Goal: Task Accomplishment & Management: Manage account settings

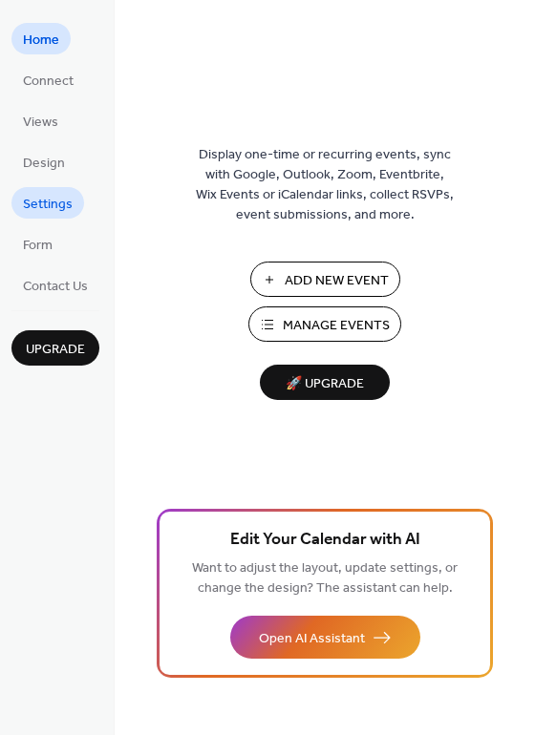
click at [62, 207] on span "Settings" at bounding box center [48, 205] width 50 height 20
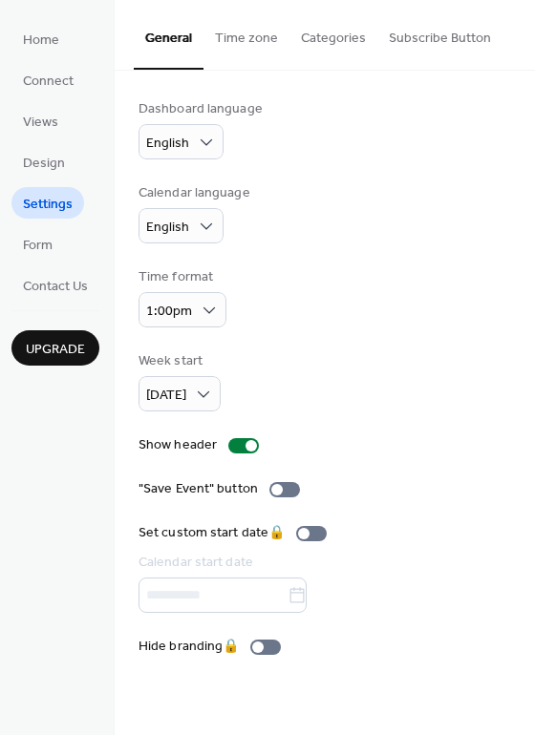
click at [416, 35] on button "Subscribe Button" at bounding box center [439, 34] width 125 height 68
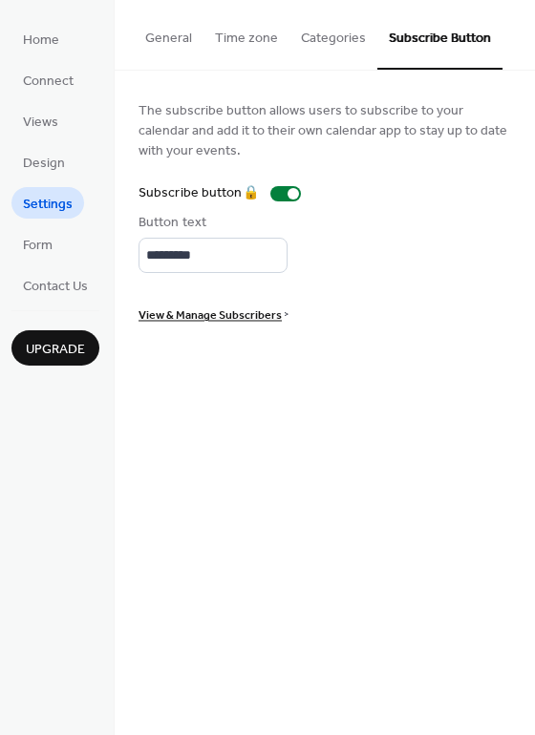
click at [307, 39] on button "Categories" at bounding box center [333, 34] width 88 height 68
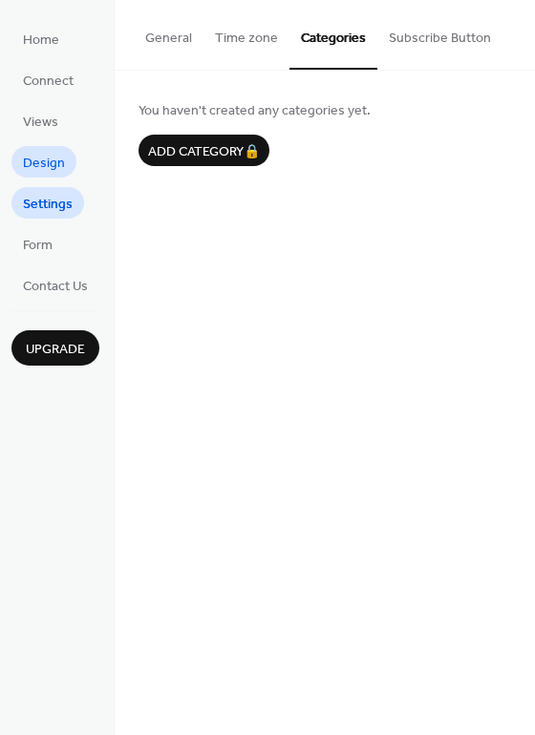
click at [46, 163] on span "Design" at bounding box center [44, 164] width 42 height 20
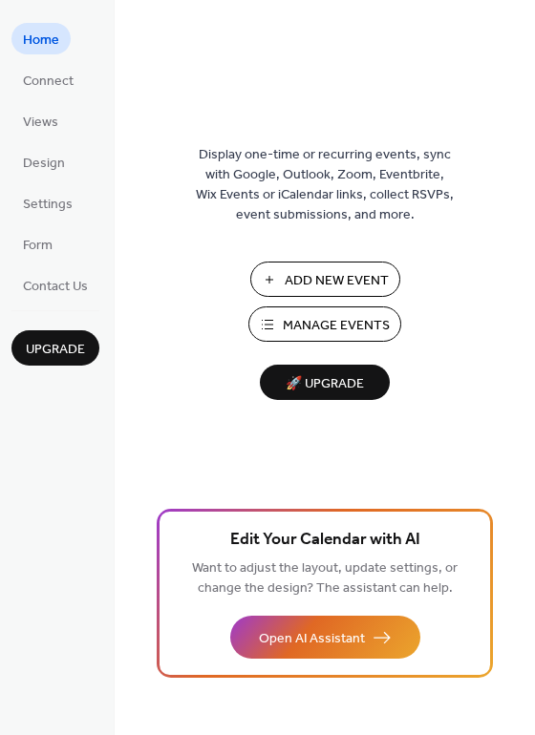
click at [355, 275] on span "Add New Event" at bounding box center [336, 281] width 104 height 20
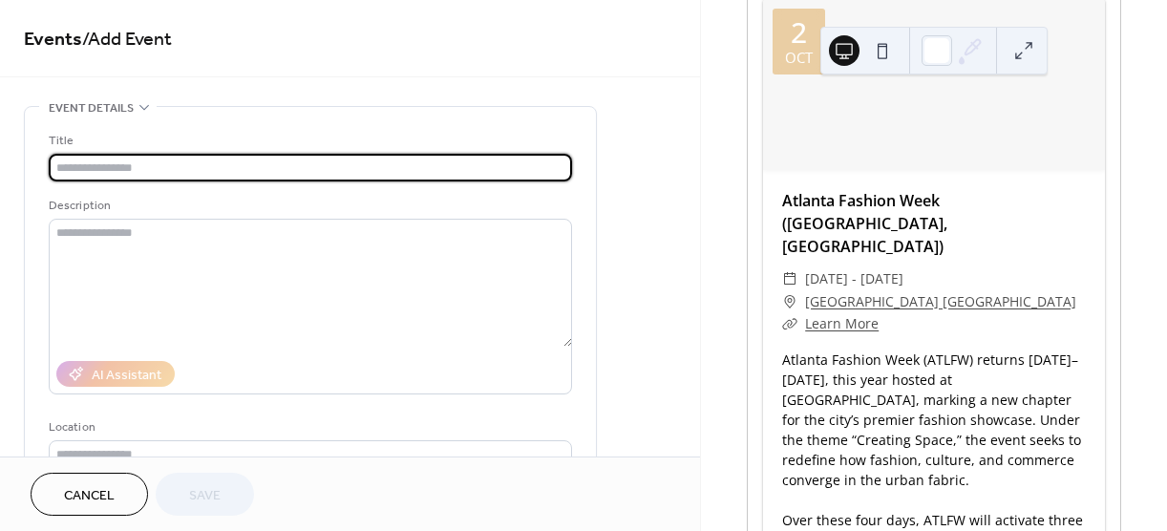
scroll to position [286, 0]
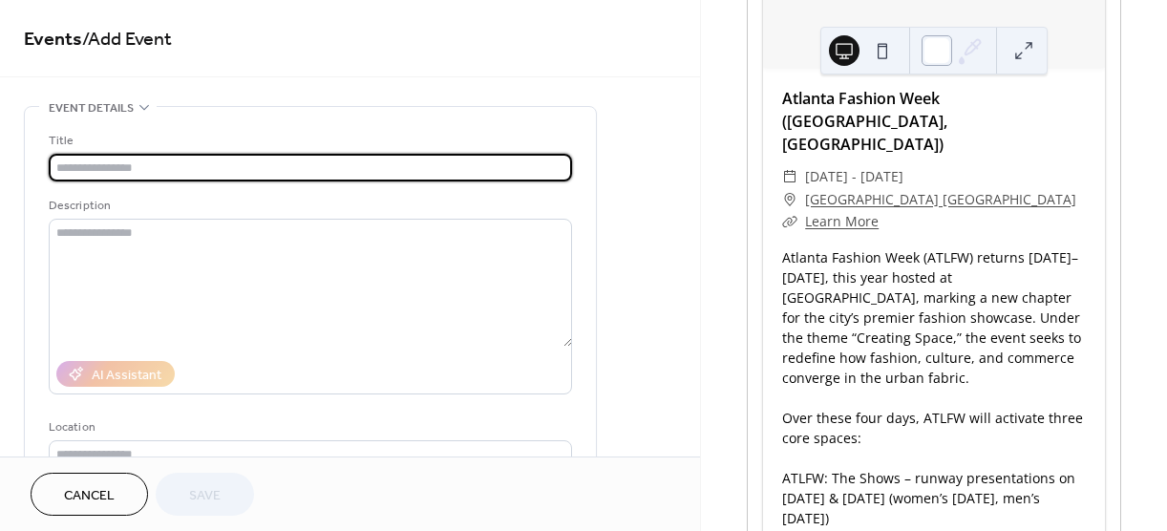
click at [947, 55] on div at bounding box center [936, 50] width 31 height 31
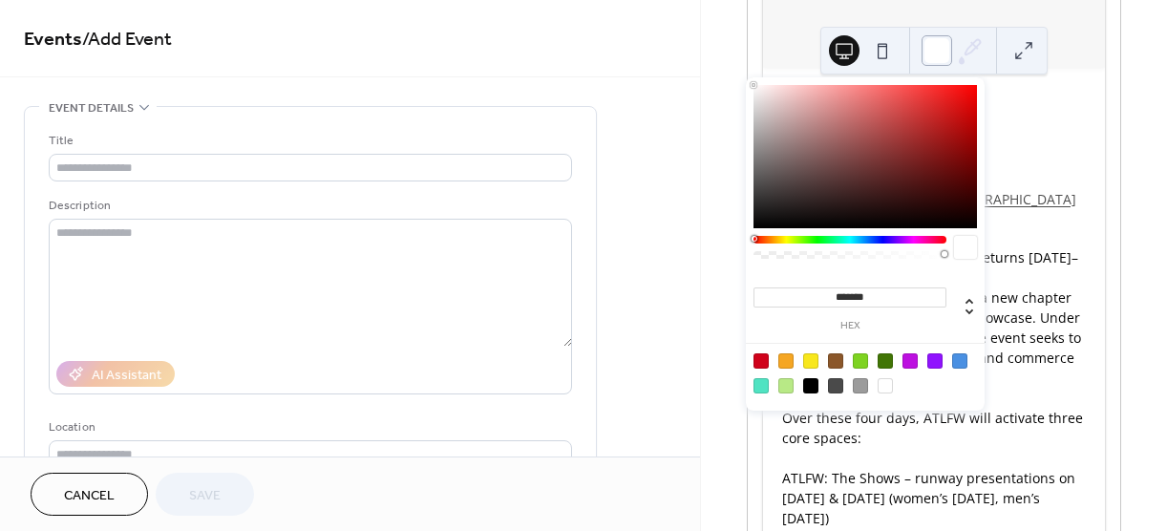
click at [947, 55] on div at bounding box center [936, 50] width 31 height 31
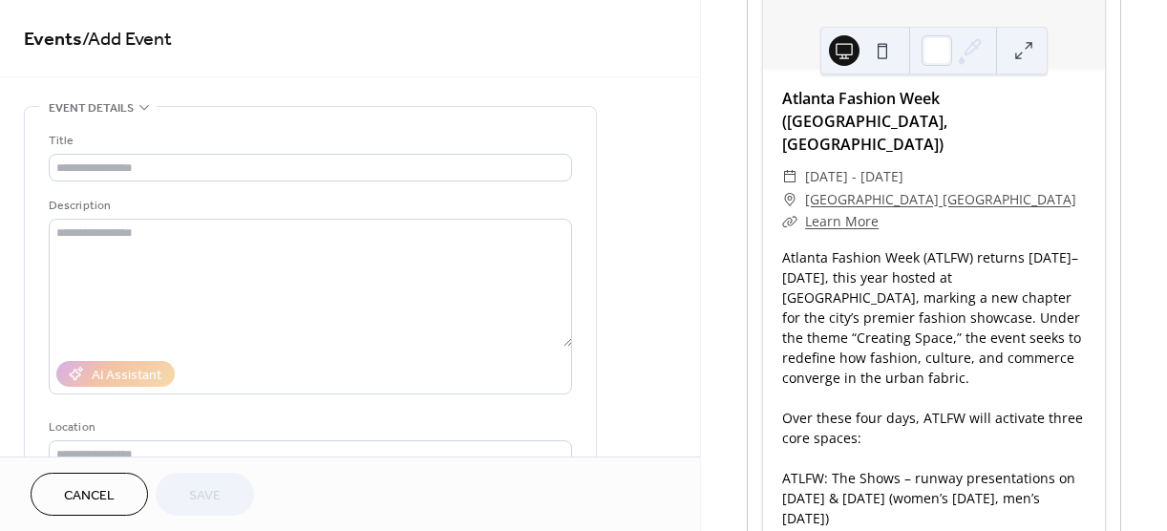
click at [1028, 39] on button at bounding box center [1023, 50] width 31 height 31
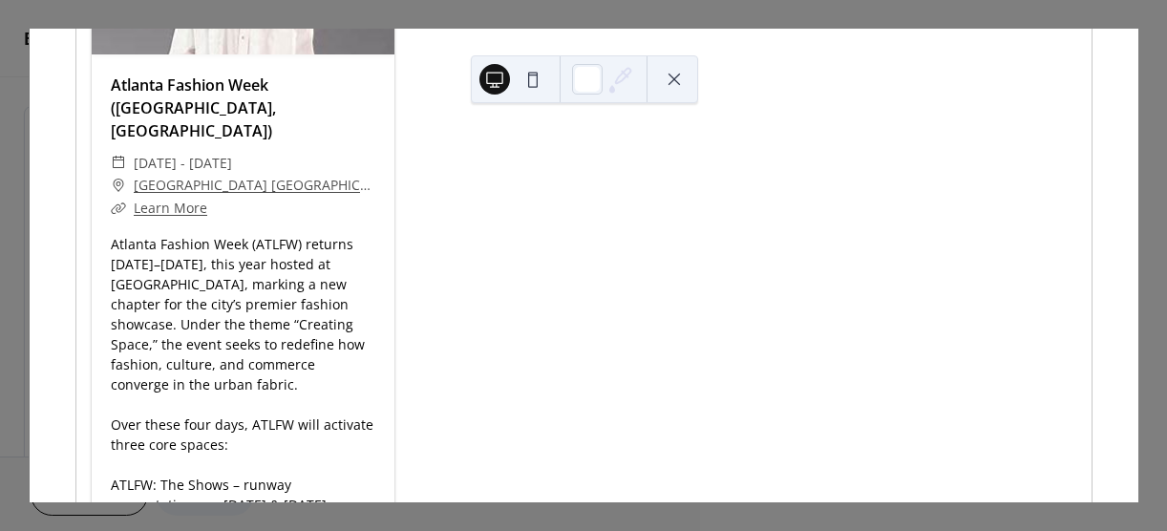
scroll to position [252, 0]
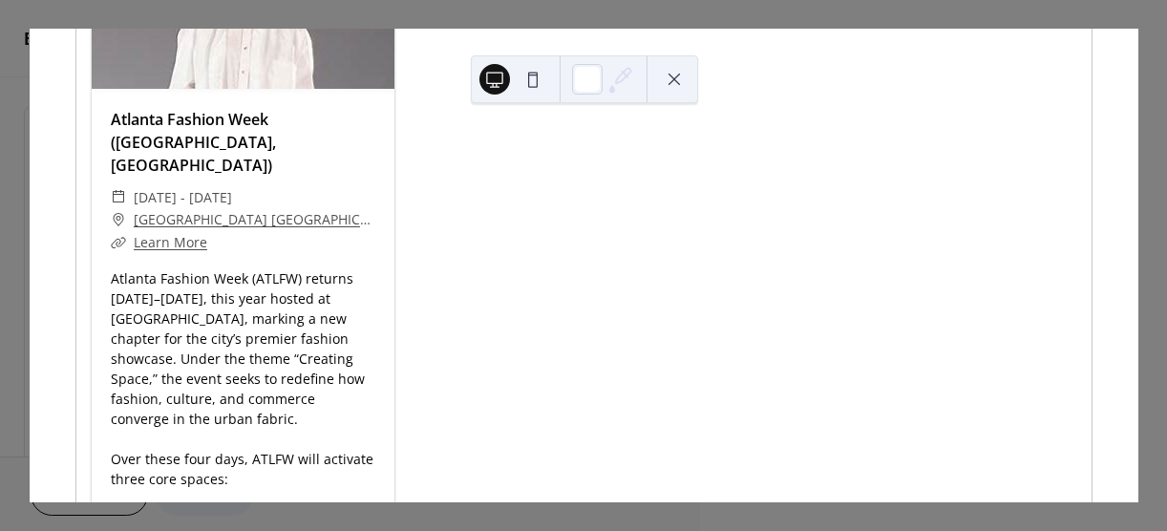
click at [679, 72] on button at bounding box center [674, 79] width 31 height 31
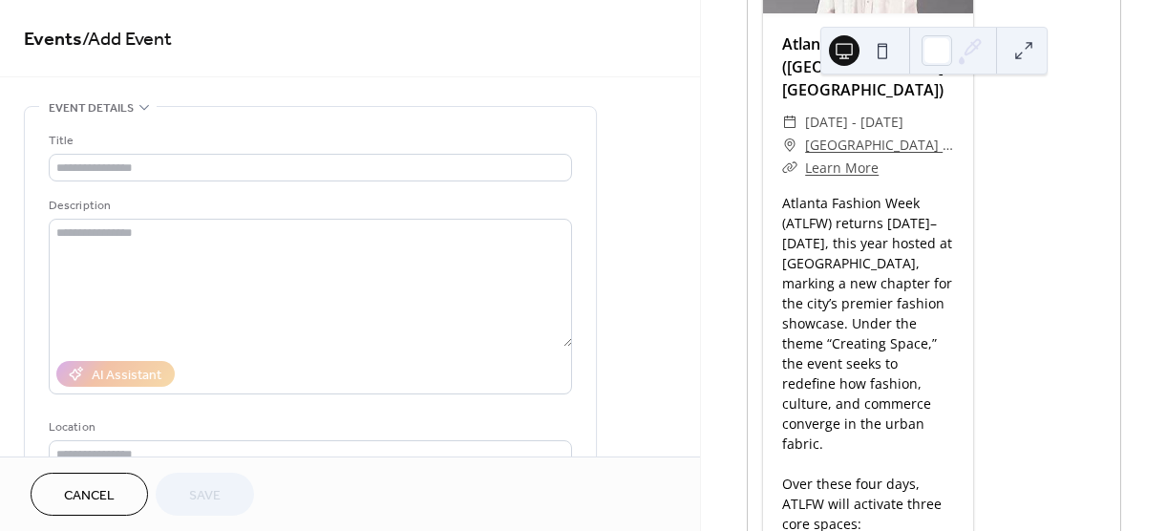
scroll to position [286, 0]
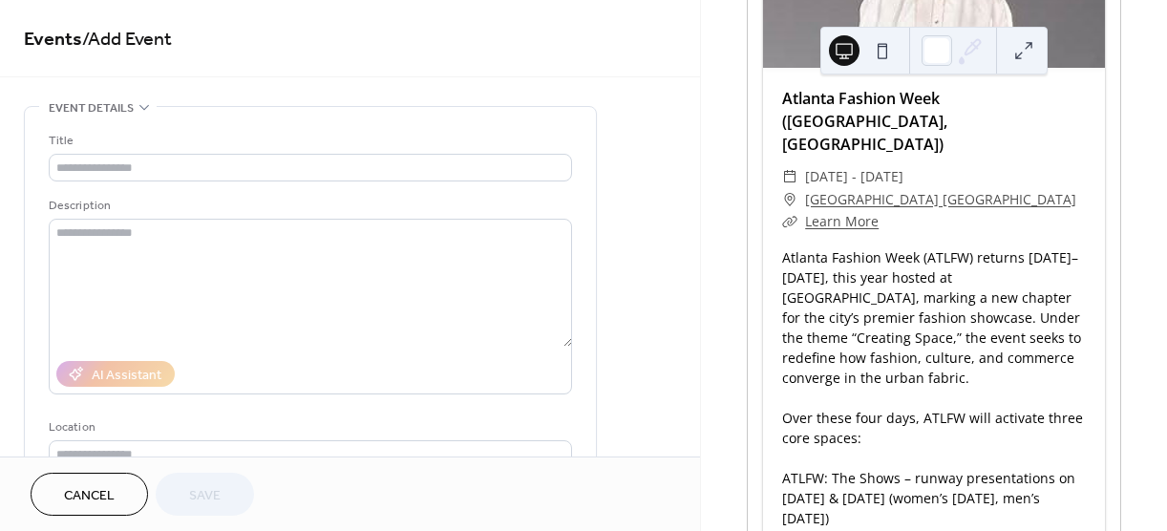
click at [889, 52] on button at bounding box center [882, 50] width 31 height 31
